Goal: Navigation & Orientation: Understand site structure

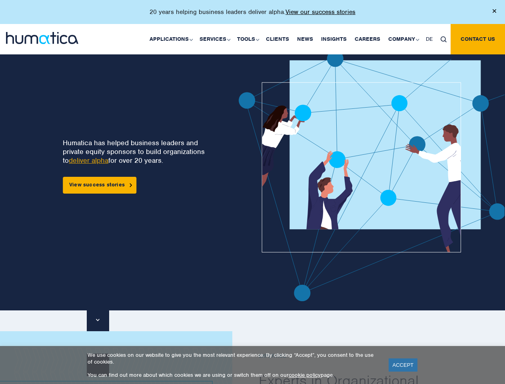
click at [252, 15] on p "20 years helping business leaders deliver alpha. View our success stories" at bounding box center [253, 12] width 206 height 8
click at [173, 39] on link "Applications" at bounding box center [171, 39] width 50 height 30
click at [216, 39] on link "Services" at bounding box center [215, 39] width 38 height 30
click at [249, 39] on link "Tools" at bounding box center [247, 39] width 29 height 30
click at [403, 39] on link "Company" at bounding box center [404, 39] width 38 height 30
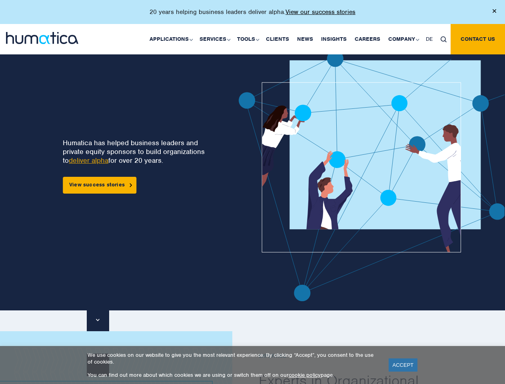
click at [444, 39] on img at bounding box center [444, 39] width 6 height 6
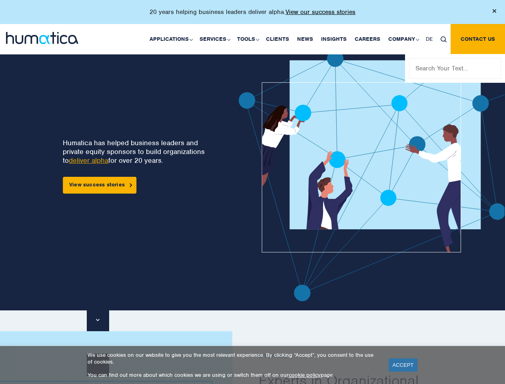
click at [268, 176] on img at bounding box center [395, 175] width 312 height 251
click at [403, 365] on link "ACCEPT" at bounding box center [403, 364] width 29 height 13
